Goal: Find specific page/section: Find specific page/section

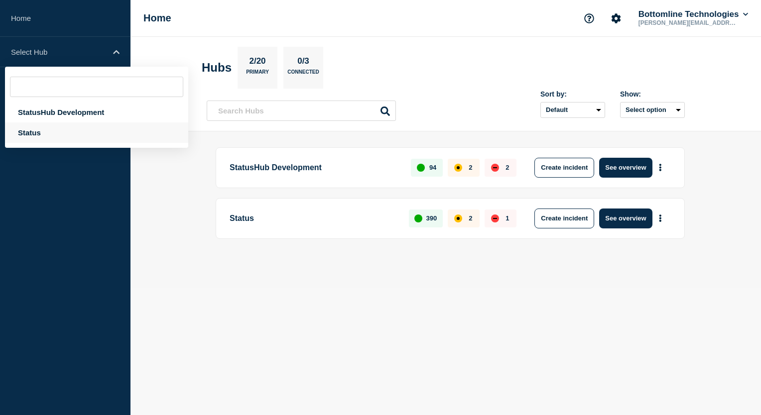
click at [30, 130] on div "Status" at bounding box center [96, 132] width 183 height 20
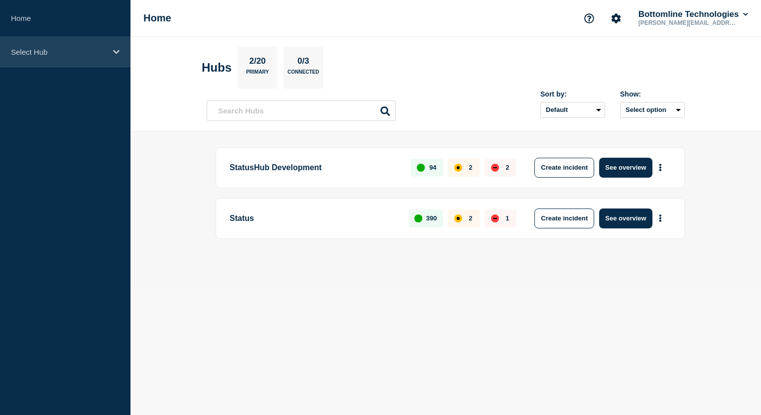
click at [120, 52] on div "Select Hub" at bounding box center [65, 52] width 130 height 30
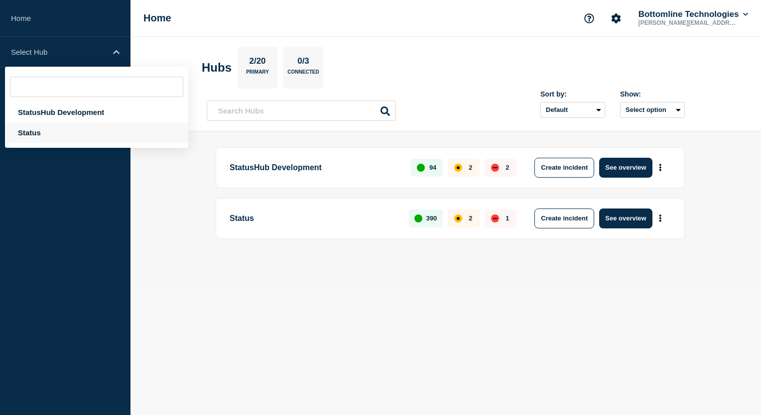
click at [41, 129] on div "Status" at bounding box center [96, 132] width 183 height 20
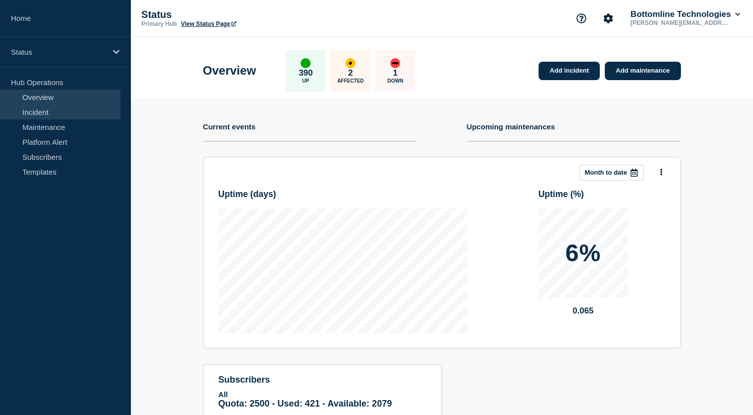
click at [37, 113] on link "Incident" at bounding box center [60, 112] width 120 height 15
